Goal: Information Seeking & Learning: Learn about a topic

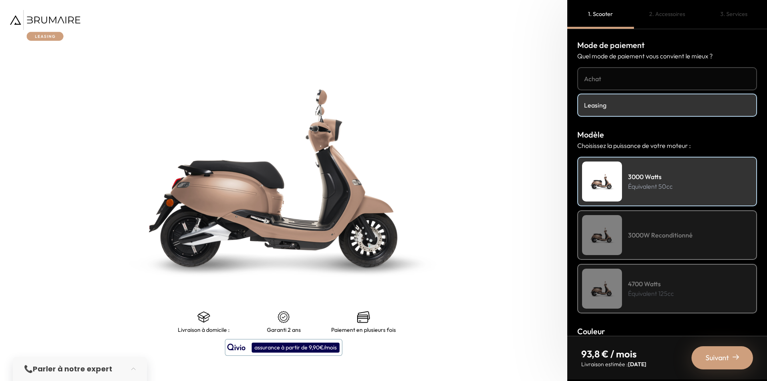
click at [603, 286] on img at bounding box center [602, 288] width 40 height 40
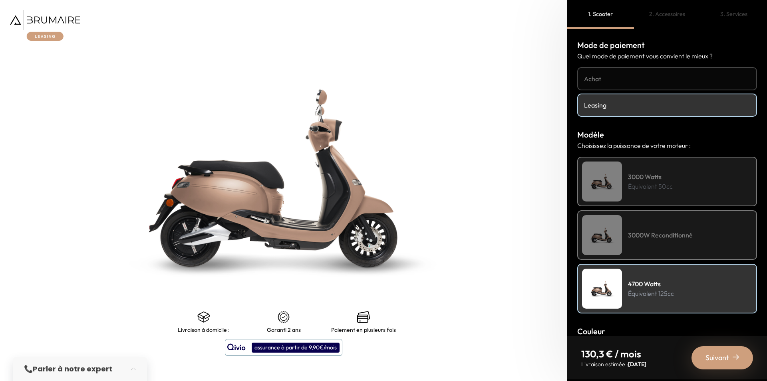
click at [642, 240] on div "3000W Reconditionné" at bounding box center [667, 235] width 180 height 50
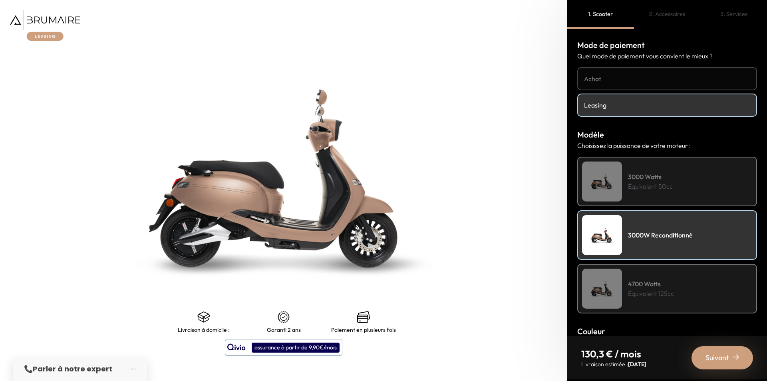
click at [616, 191] on img at bounding box center [602, 181] width 40 height 40
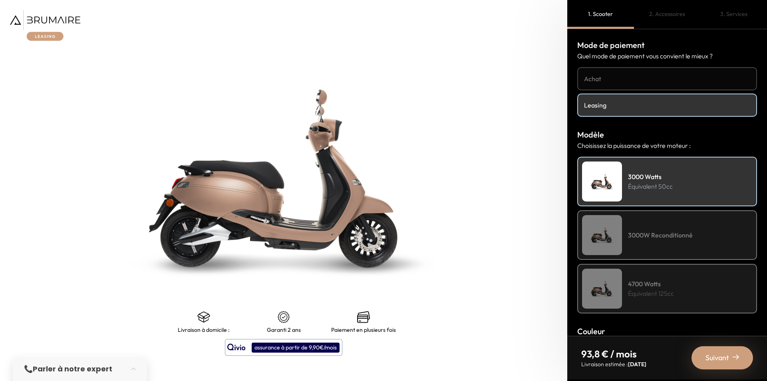
click at [621, 283] on img at bounding box center [602, 288] width 40 height 40
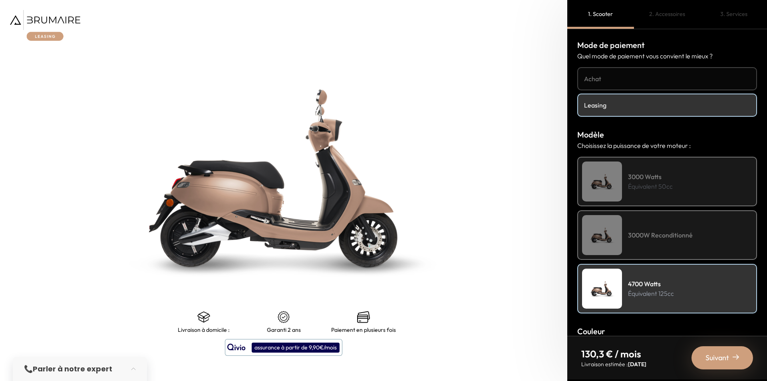
click at [612, 81] on h4 "Achat" at bounding box center [667, 79] width 166 height 10
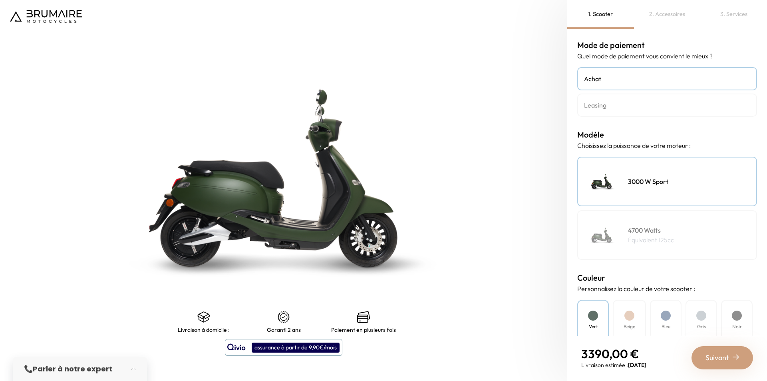
click at [620, 254] on img at bounding box center [602, 235] width 40 height 40
click at [614, 103] on h4 "Leasing" at bounding box center [667, 105] width 166 height 10
